Goal: Task Accomplishment & Management: Manage account settings

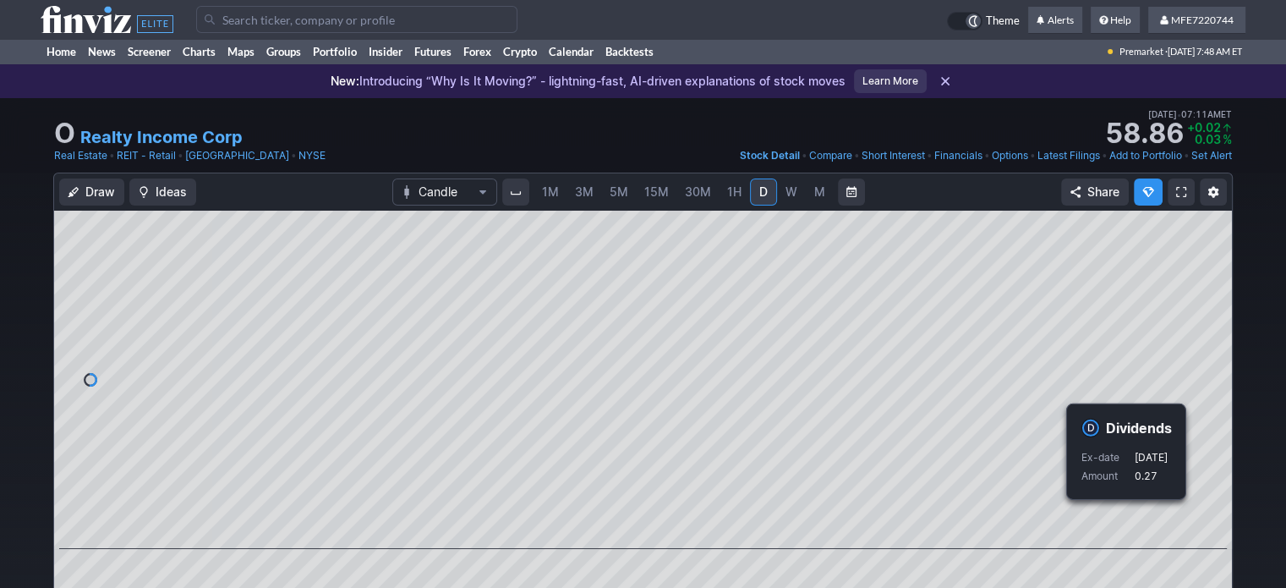
click at [316, 26] on input "Search" at bounding box center [356, 19] width 321 height 27
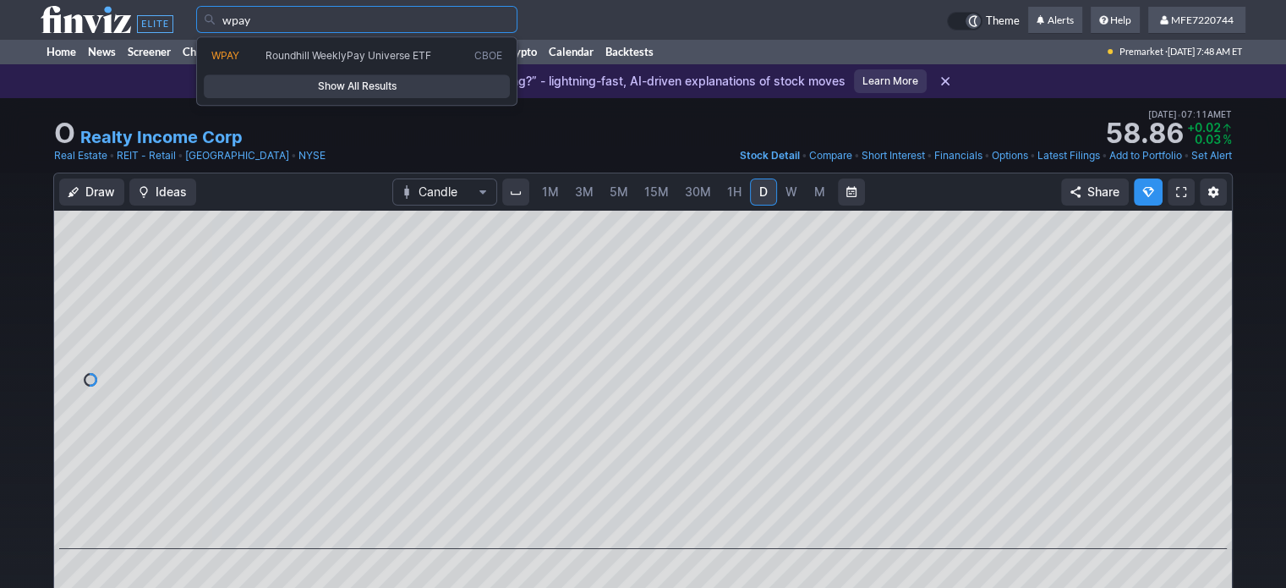
type input "wpay"
click at [332, 87] on span "Show All Results" at bounding box center [356, 86] width 291 height 17
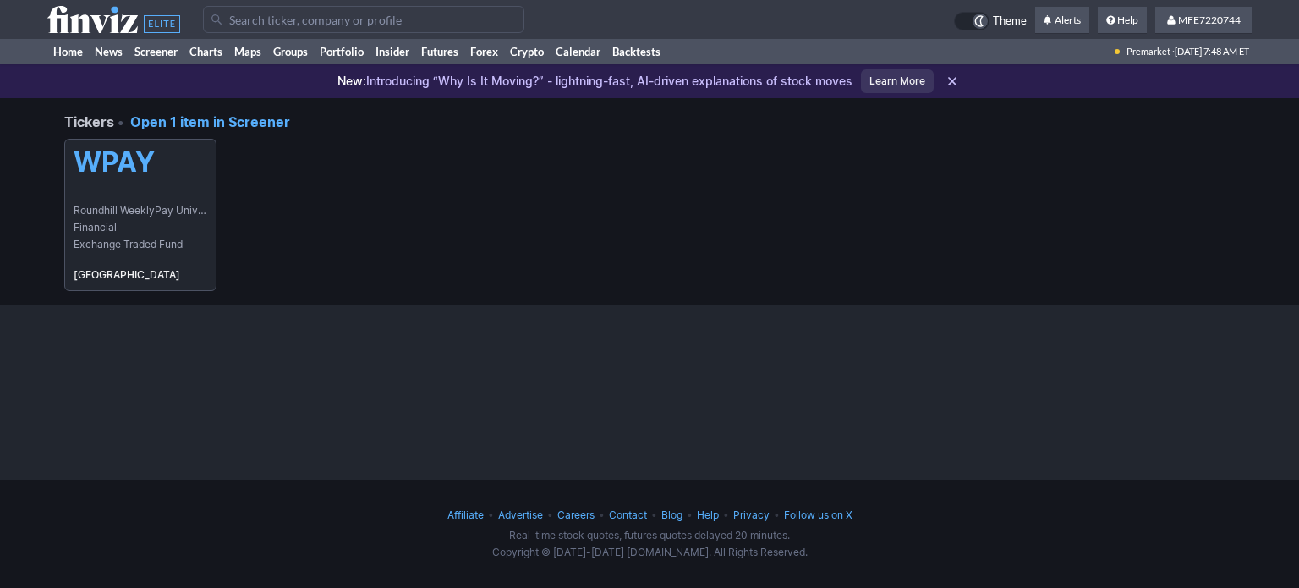
click at [135, 189] on link "WPAY Roundhill WeeklyPay Universe ETF Financial Exchange Traded Fund [GEOGRAPHI…" at bounding box center [140, 215] width 152 height 152
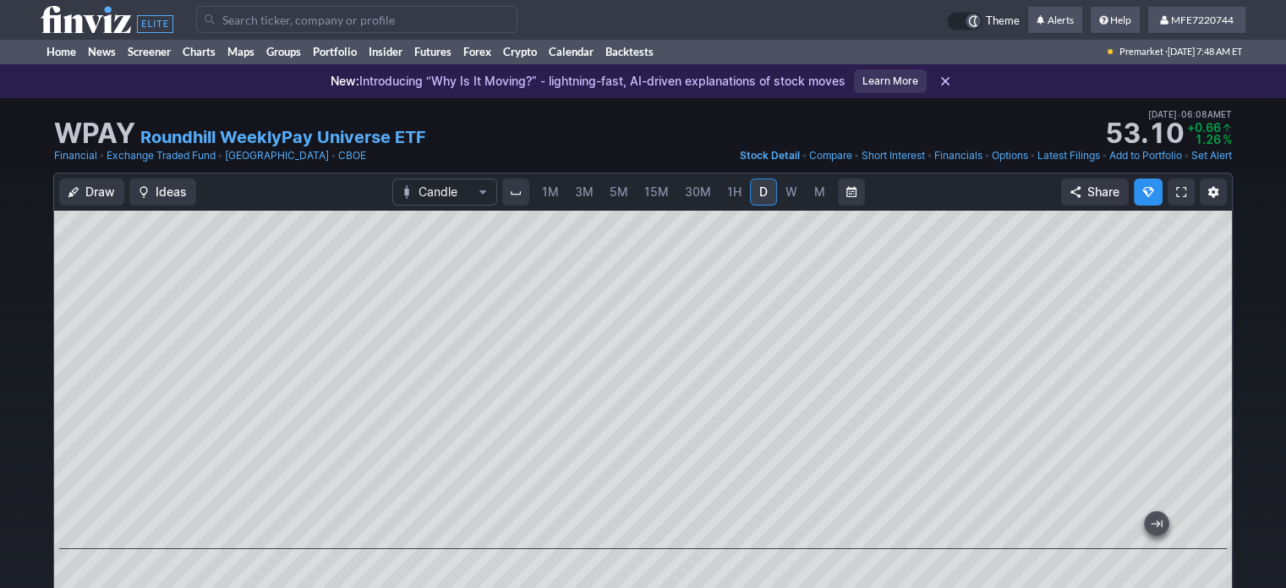
click at [1167, 157] on link "Add to Portfolio" at bounding box center [1145, 155] width 73 height 17
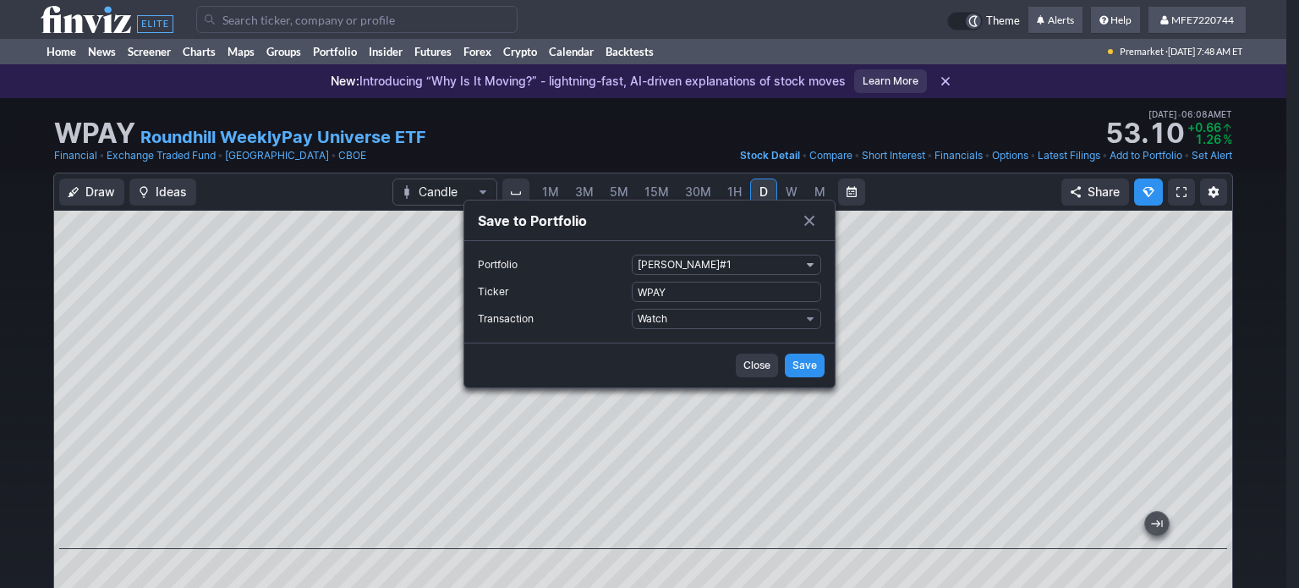
click at [811, 260] on span "Portfolio" at bounding box center [810, 265] width 10 height 14
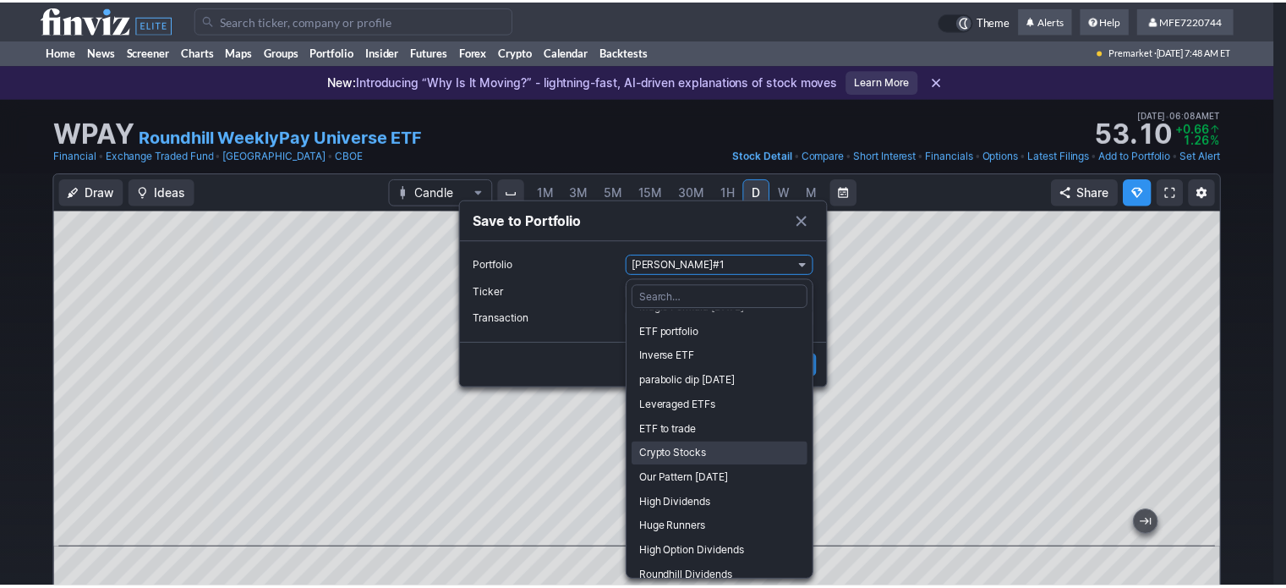
scroll to position [79, 0]
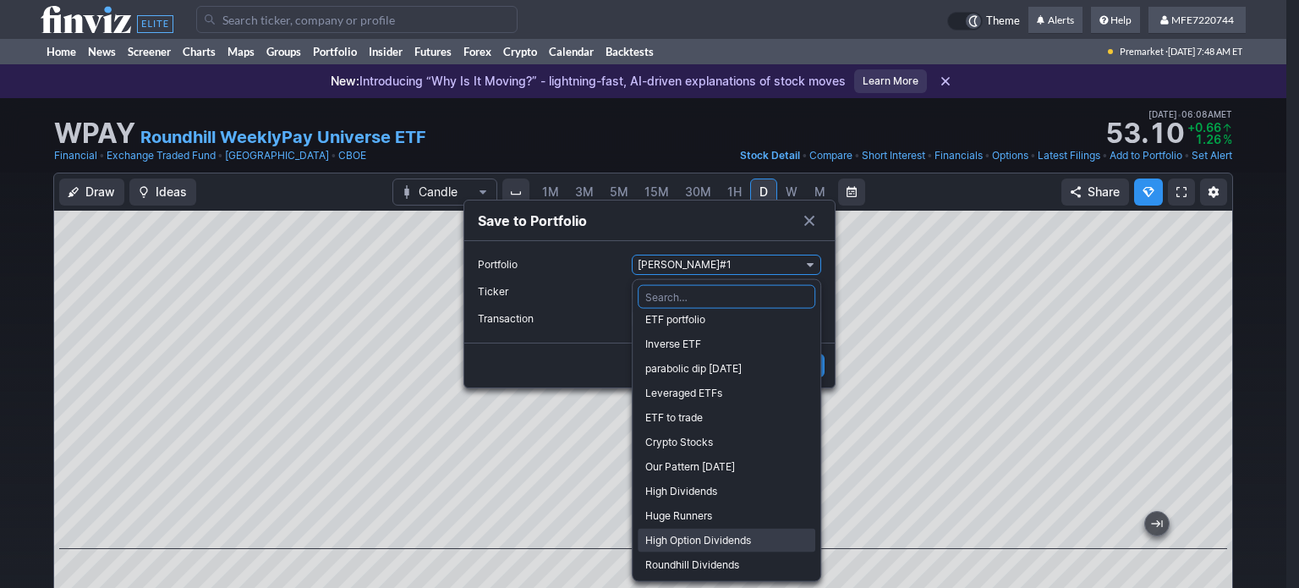
drag, startPoint x: 683, startPoint y: 535, endPoint x: 703, endPoint y: 479, distance: 59.4
click at [683, 535] on span "High Option Dividends" at bounding box center [726, 540] width 162 height 17
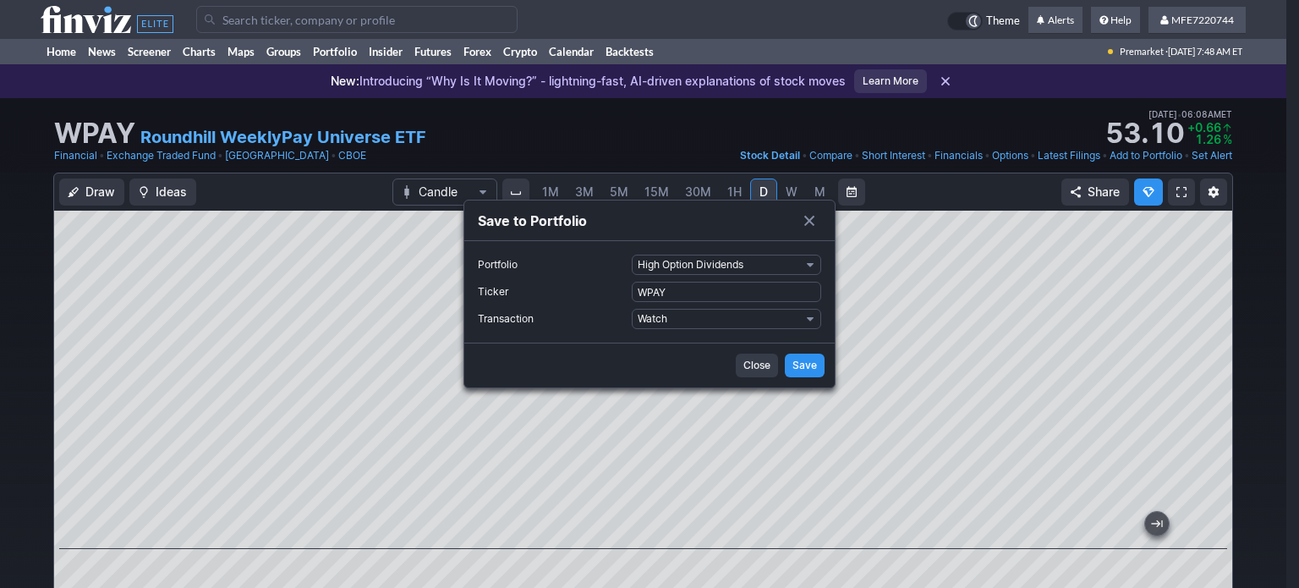
click at [811, 361] on span "Save" at bounding box center [804, 365] width 25 height 17
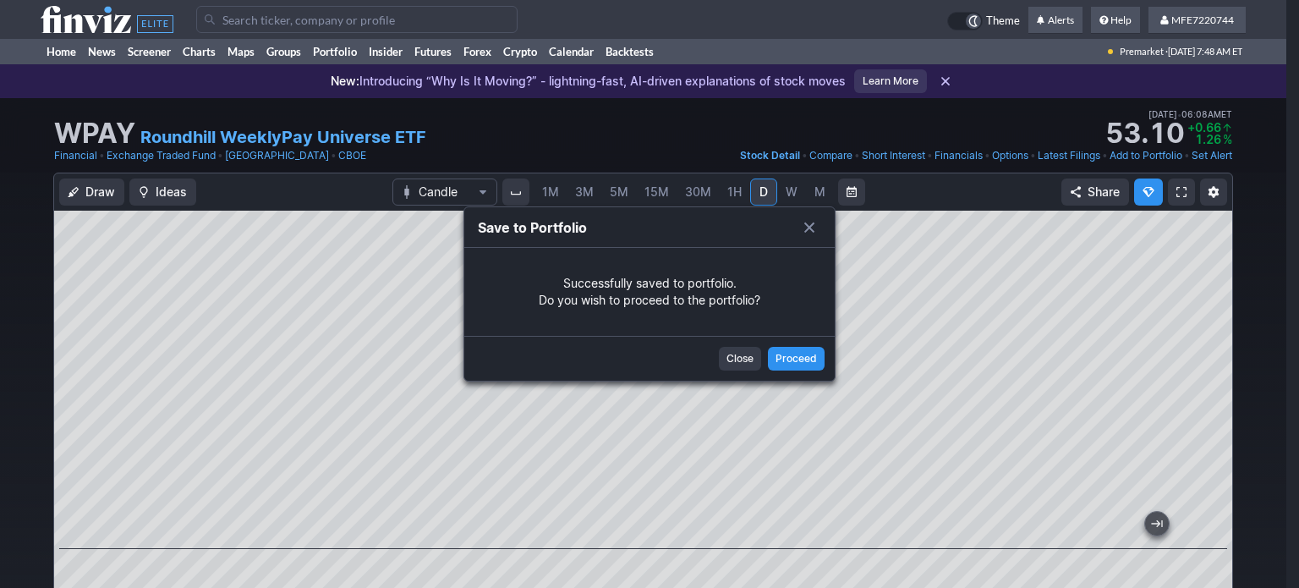
click at [736, 360] on span "Close" at bounding box center [739, 358] width 27 height 17
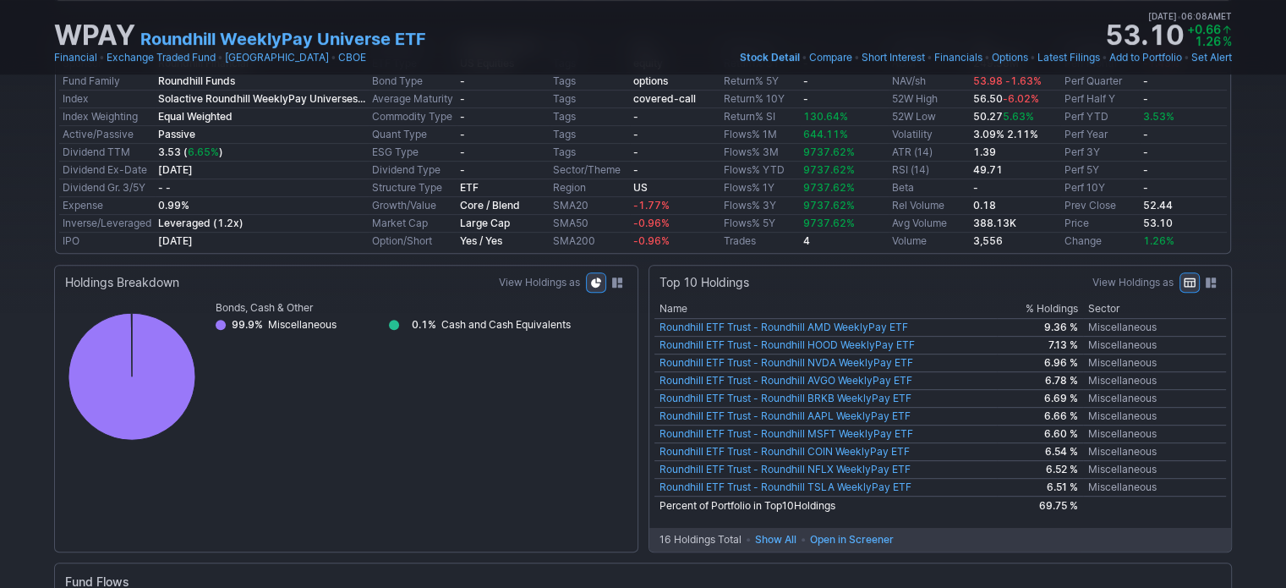
scroll to position [676, 0]
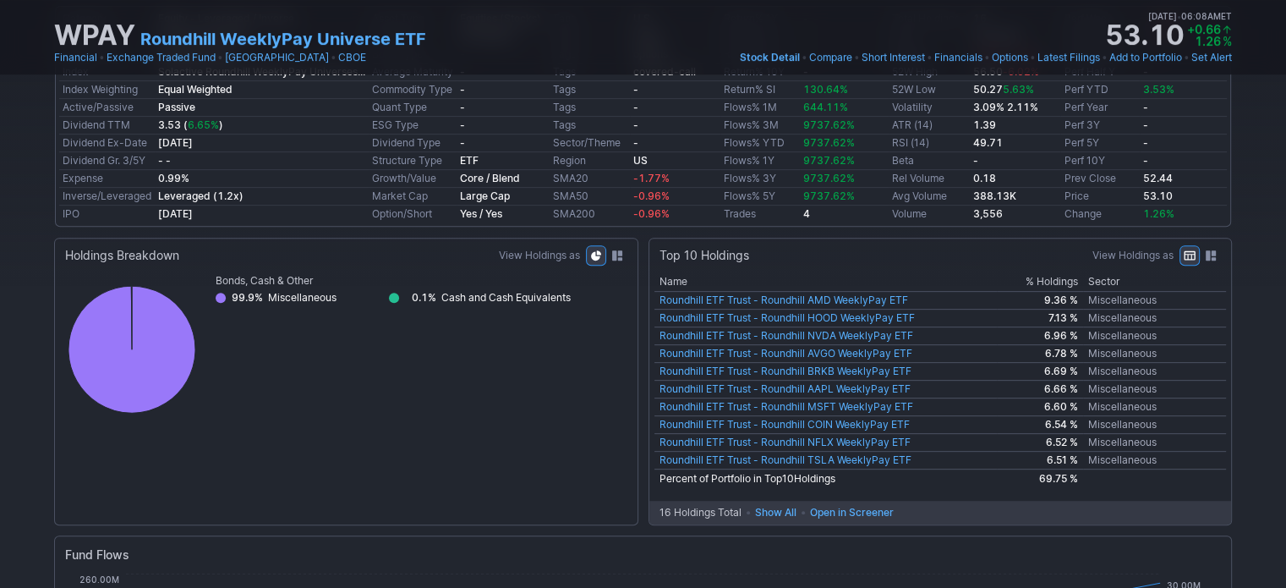
click at [882, 504] on span "Open in Screener" at bounding box center [852, 512] width 84 height 17
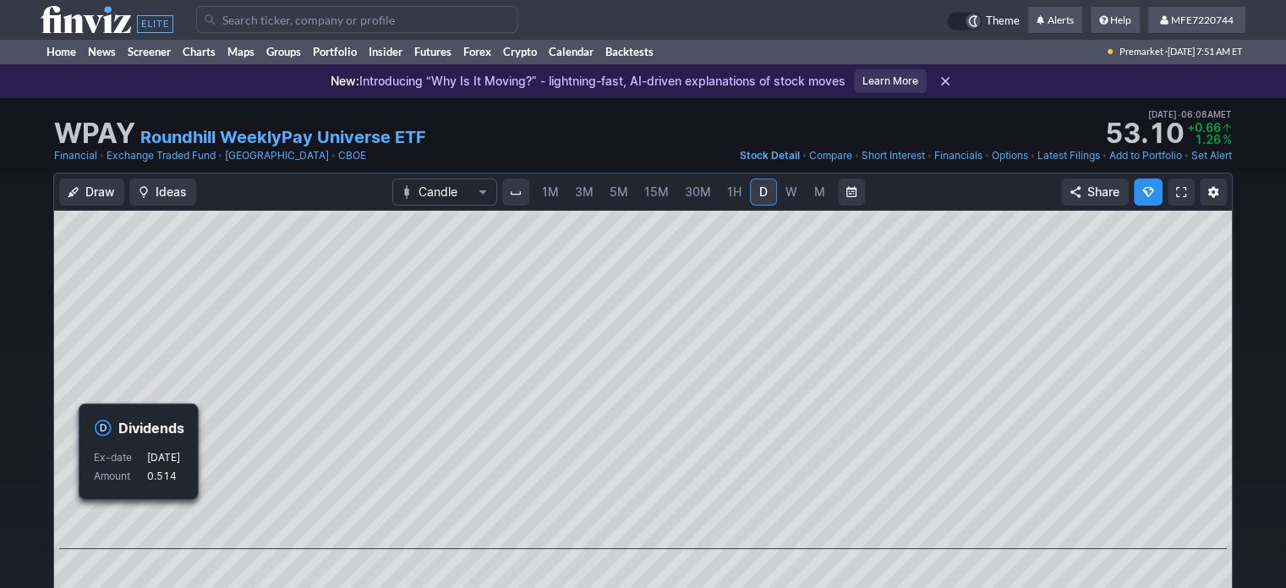
click at [373, 20] on input "Search" at bounding box center [356, 19] width 321 height 27
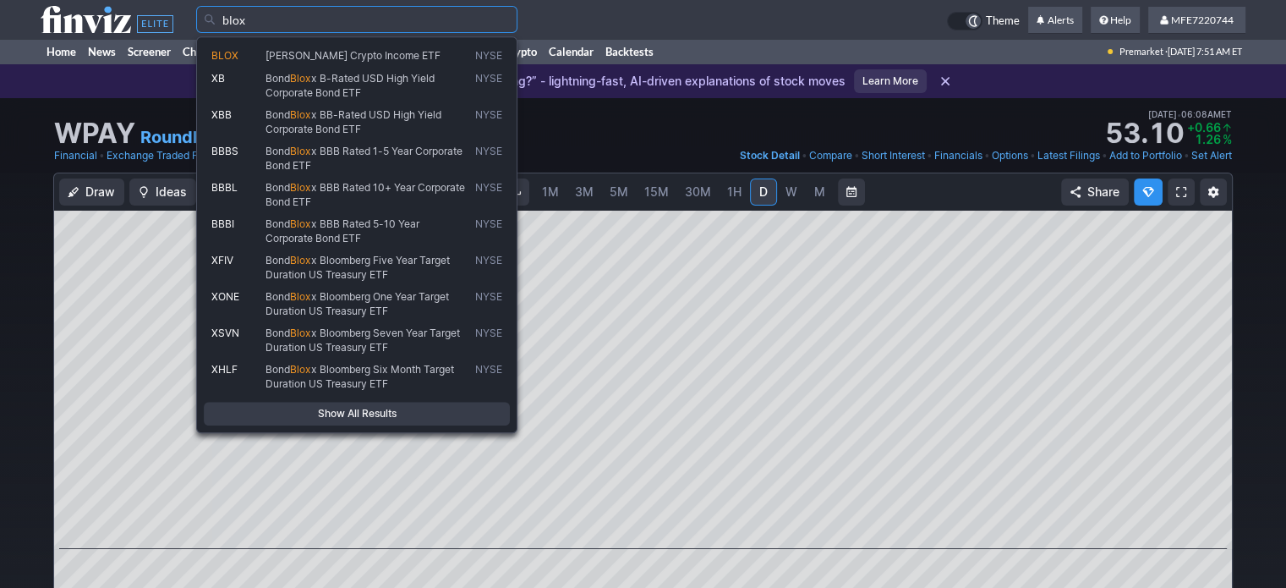
click at [382, 57] on span "[PERSON_NAME] Crypto Income ETF" at bounding box center [352, 55] width 175 height 13
type input "BLOX"
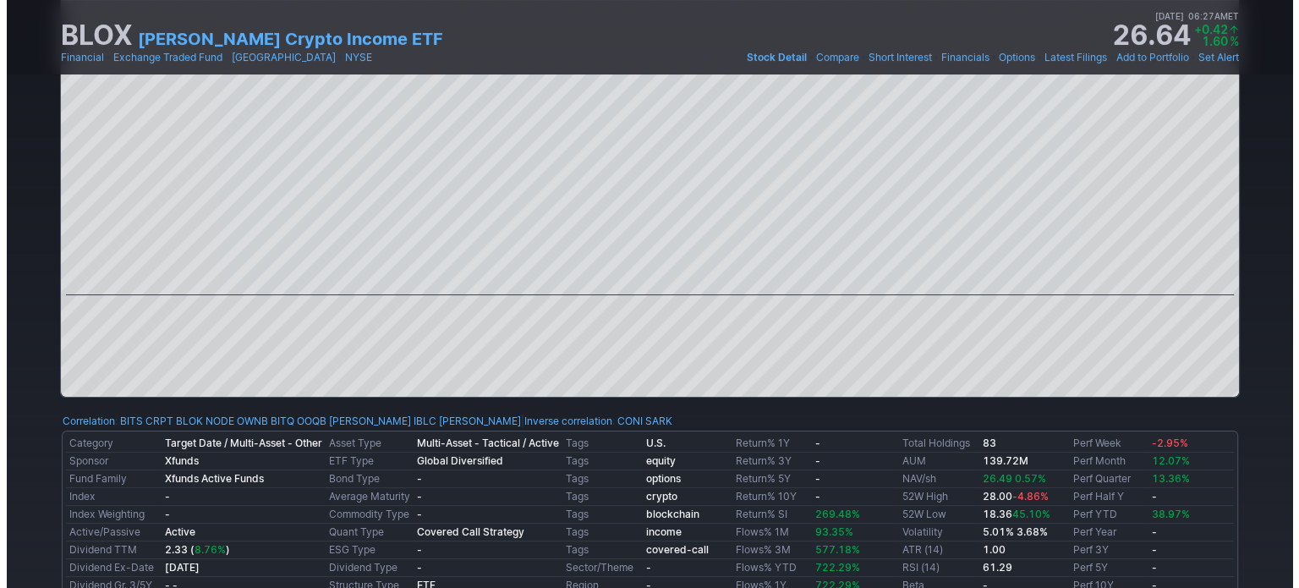
scroll to position [85, 0]
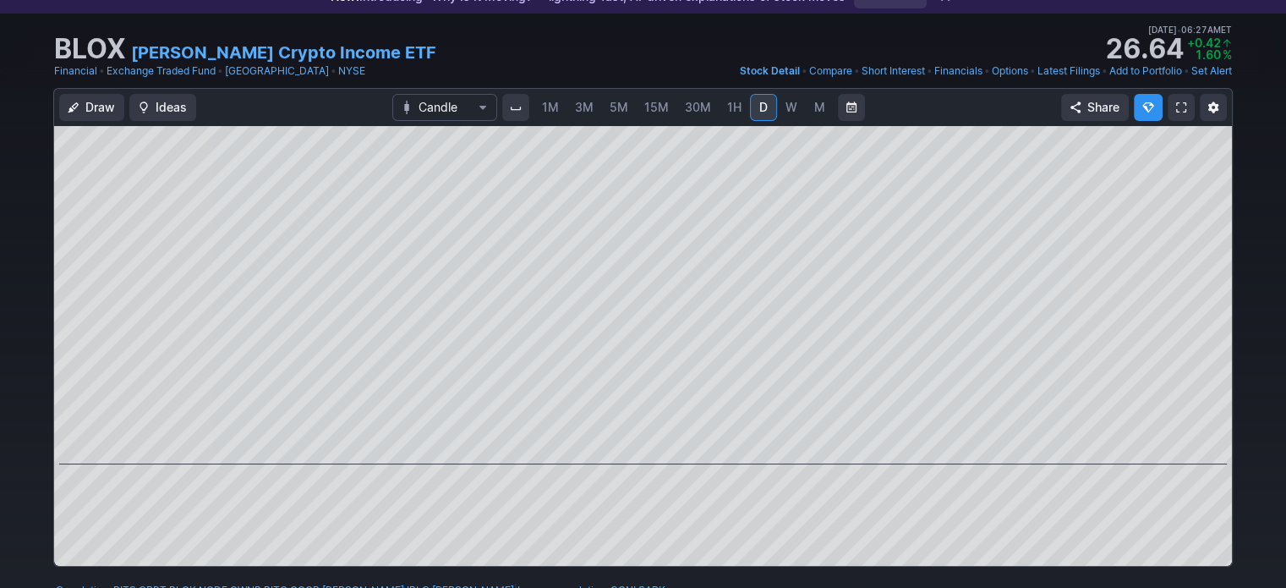
click at [1143, 74] on link "Add to Portfolio" at bounding box center [1145, 71] width 73 height 17
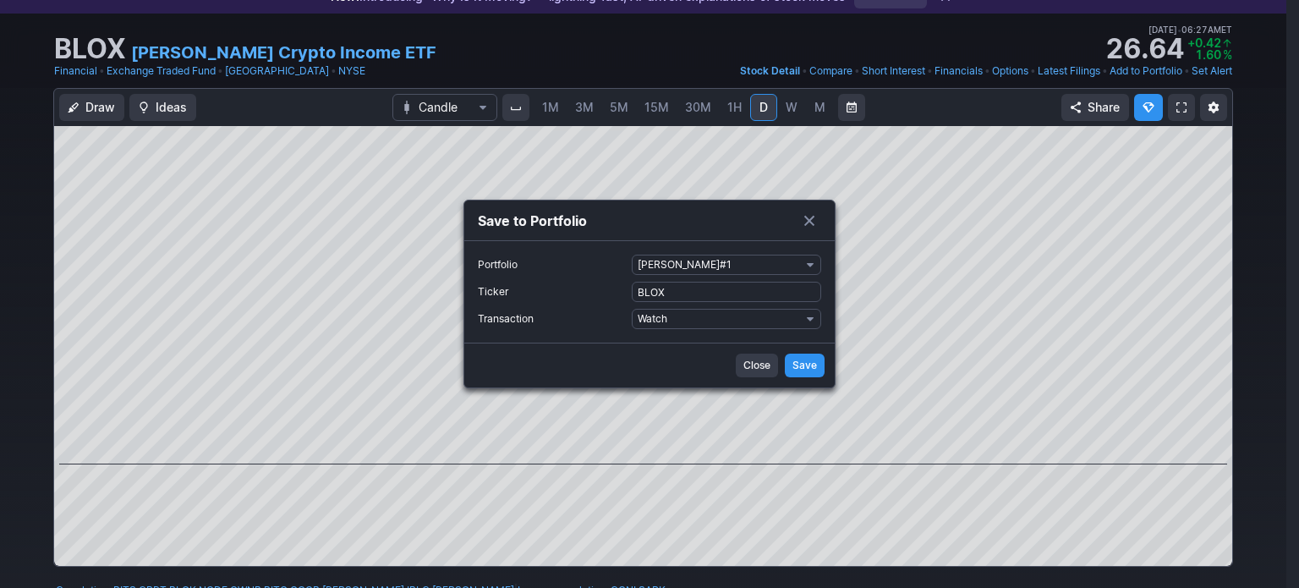
click at [804, 268] on button "[PERSON_NAME]#1" at bounding box center [726, 264] width 189 height 20
click at [0, 0] on div at bounding box center [0, 0] width 0 height 0
click at [812, 265] on span "Portfolio" at bounding box center [810, 265] width 10 height 14
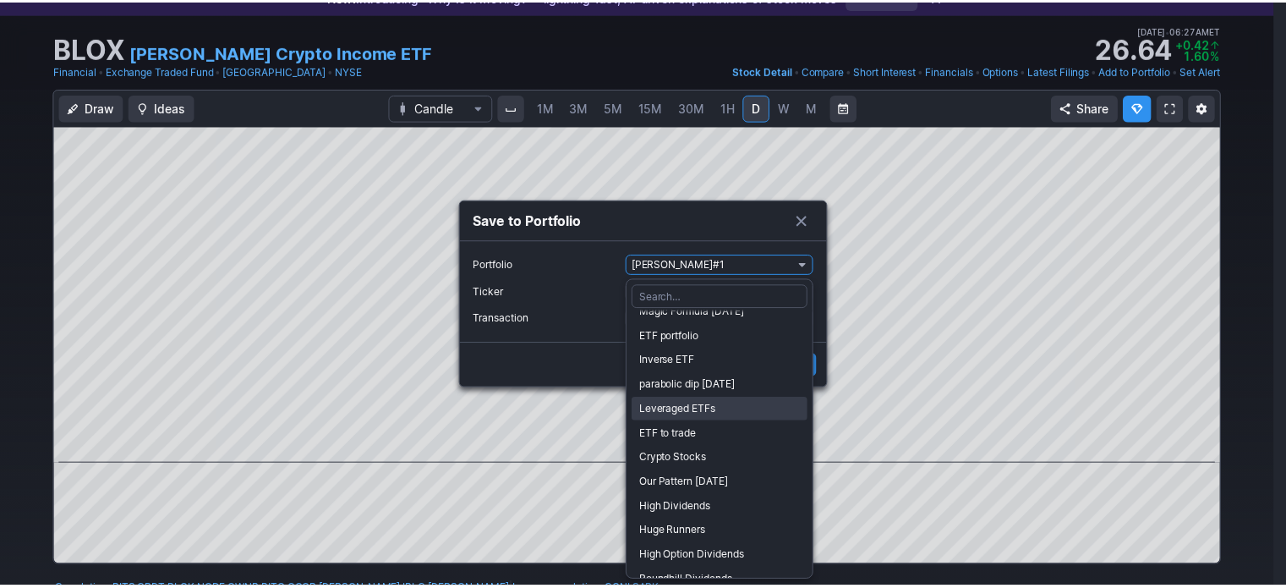
scroll to position [79, 0]
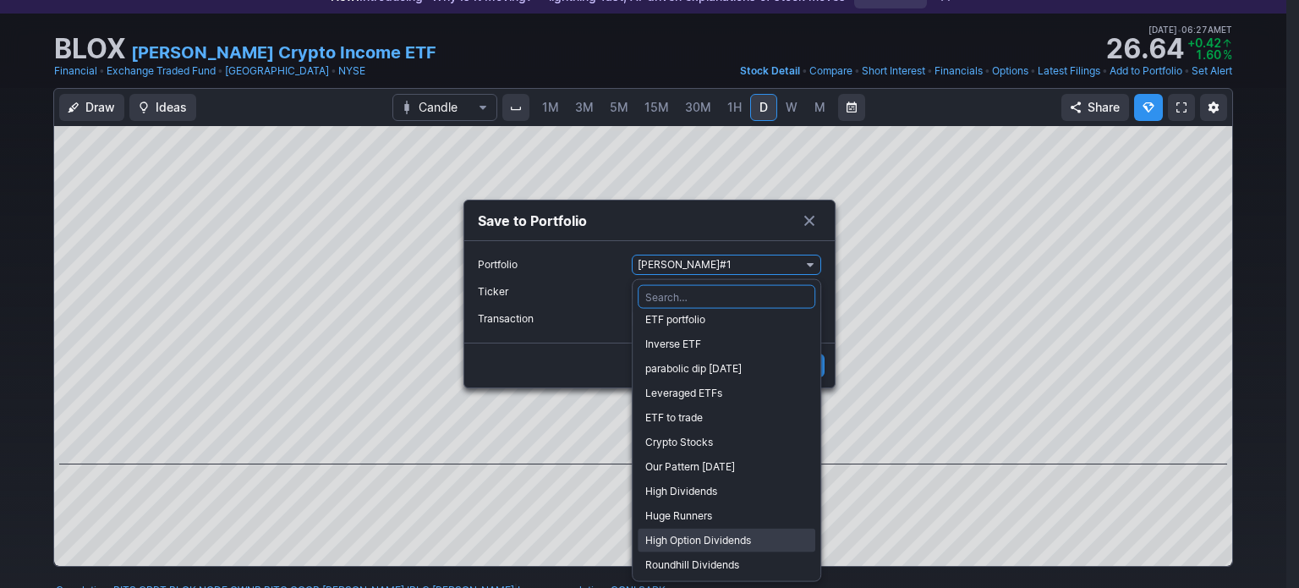
click at [732, 537] on span "High Option Dividends" at bounding box center [726, 540] width 162 height 17
click at [732, 537] on div "Dismiss popup [PERSON_NAME]#1 [PERSON_NAME] # 2 Magic Formula [DATE] ETF portfo…" at bounding box center [726, 430] width 189 height 303
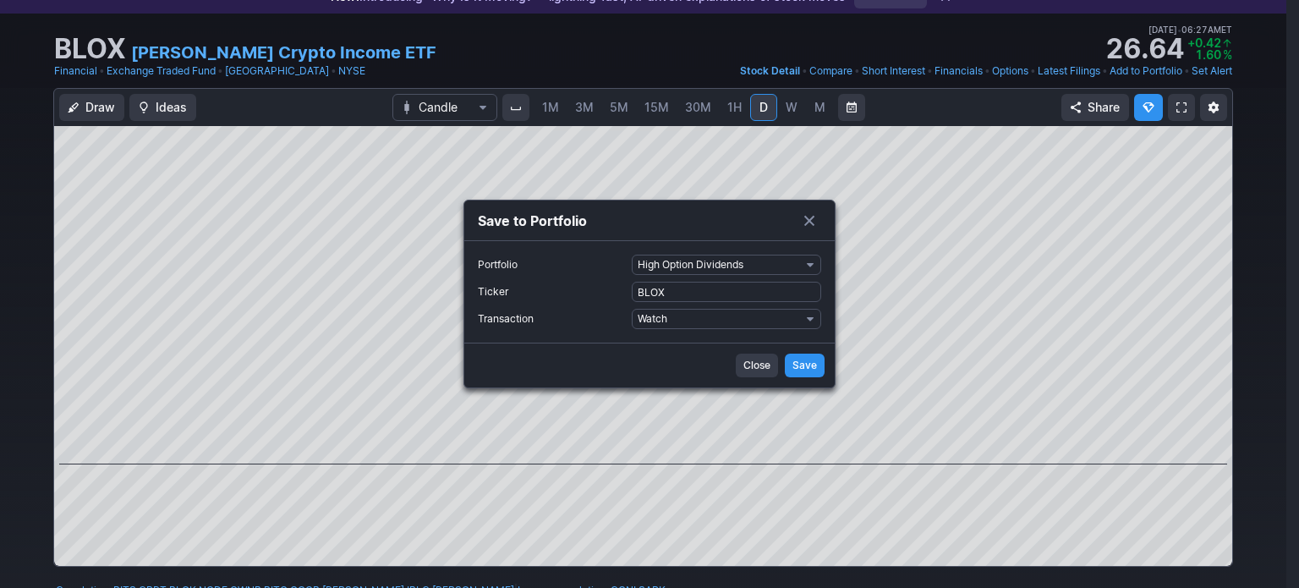
click at [813, 361] on span "Save" at bounding box center [804, 365] width 25 height 17
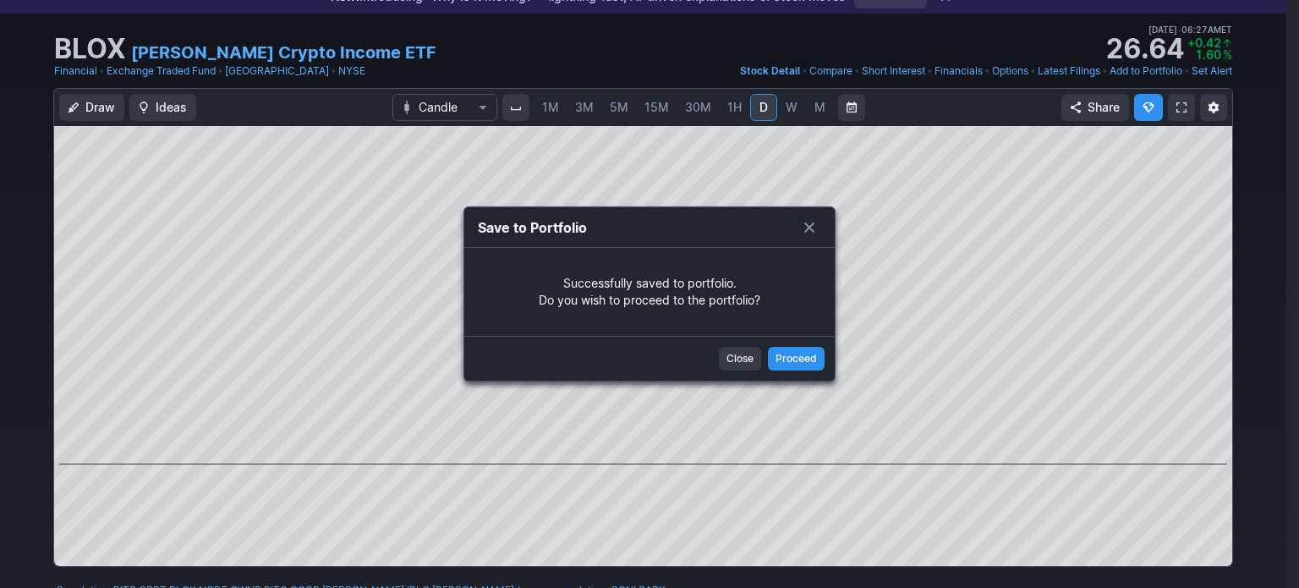
click at [730, 361] on span "Close" at bounding box center [739, 358] width 27 height 17
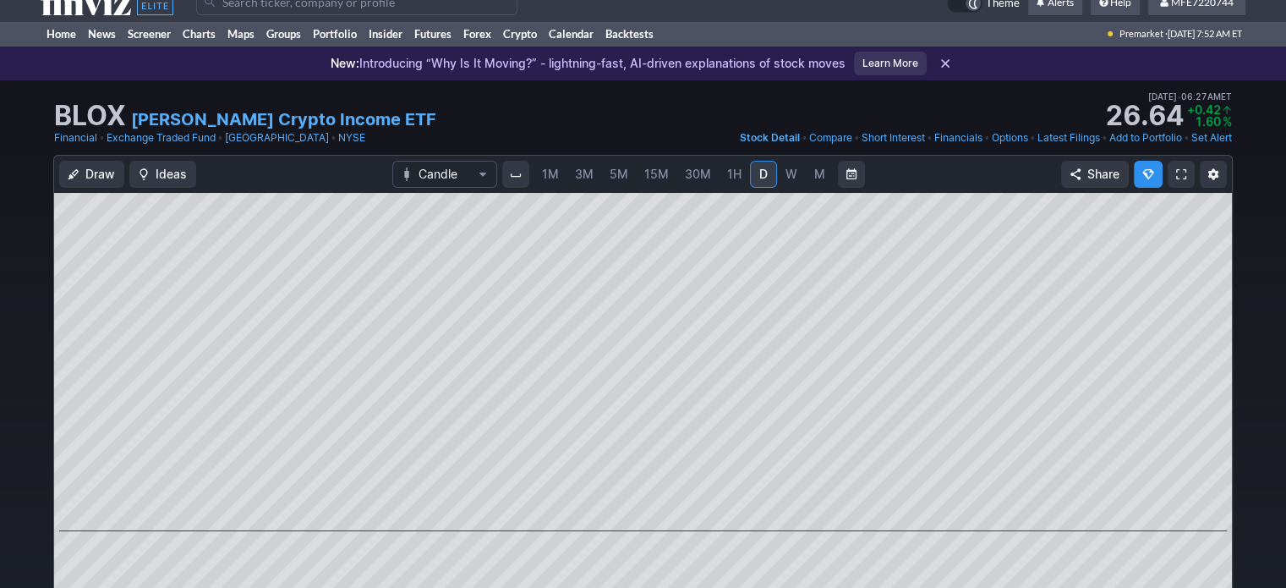
scroll to position [0, 0]
